Goal: Task Accomplishment & Management: Manage account settings

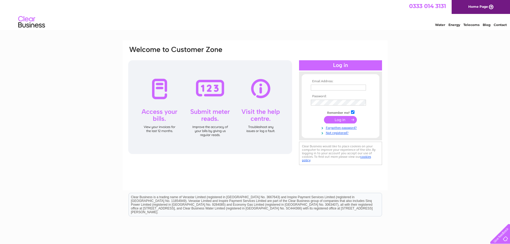
type input "[EMAIL_ADDRESS][DOMAIN_NAME]"
click at [342, 119] on input "submit" at bounding box center [340, 120] width 33 height 8
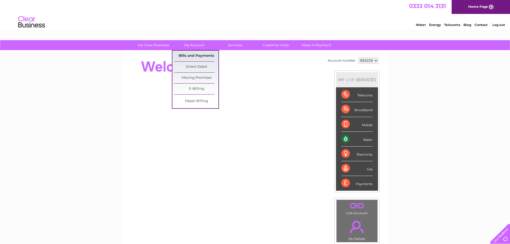
click at [185, 54] on link "Bills and Payments" at bounding box center [196, 56] width 44 height 11
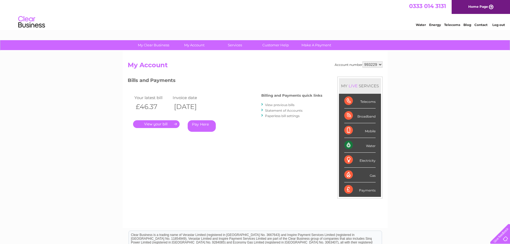
click at [162, 122] on link "." at bounding box center [156, 124] width 47 height 8
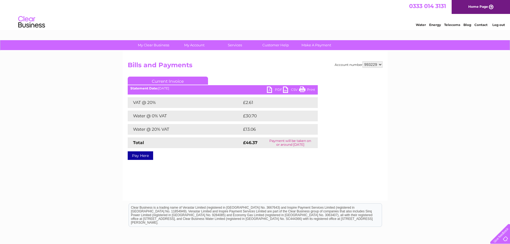
click at [270, 88] on link "PDF" at bounding box center [275, 91] width 16 height 8
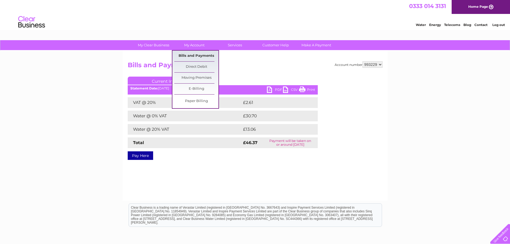
click at [197, 56] on link "Bills and Payments" at bounding box center [196, 56] width 44 height 11
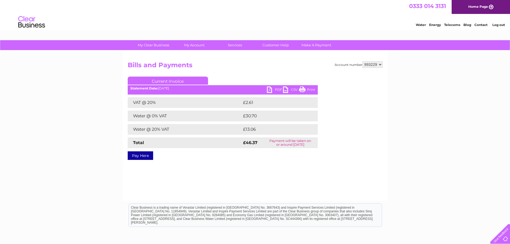
click at [381, 65] on select "993229" at bounding box center [373, 64] width 20 height 6
click at [363, 61] on select "993229" at bounding box center [373, 64] width 20 height 6
